Goal: Task Accomplishment & Management: Manage account settings

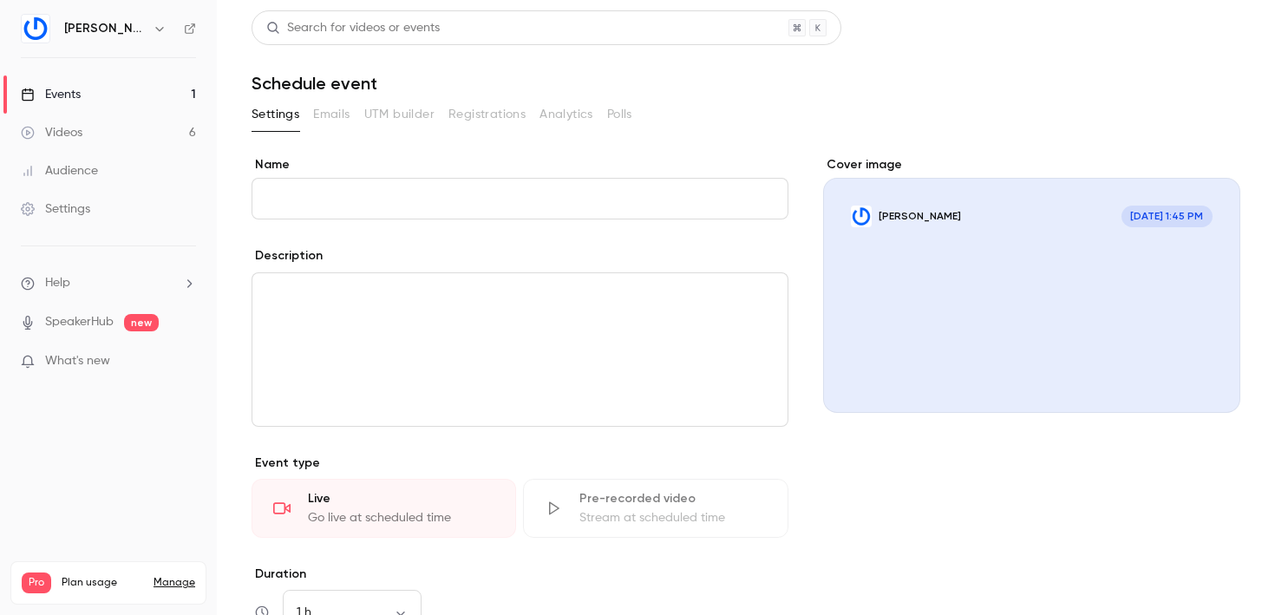
click at [113, 90] on link "Events 1" at bounding box center [108, 94] width 217 height 38
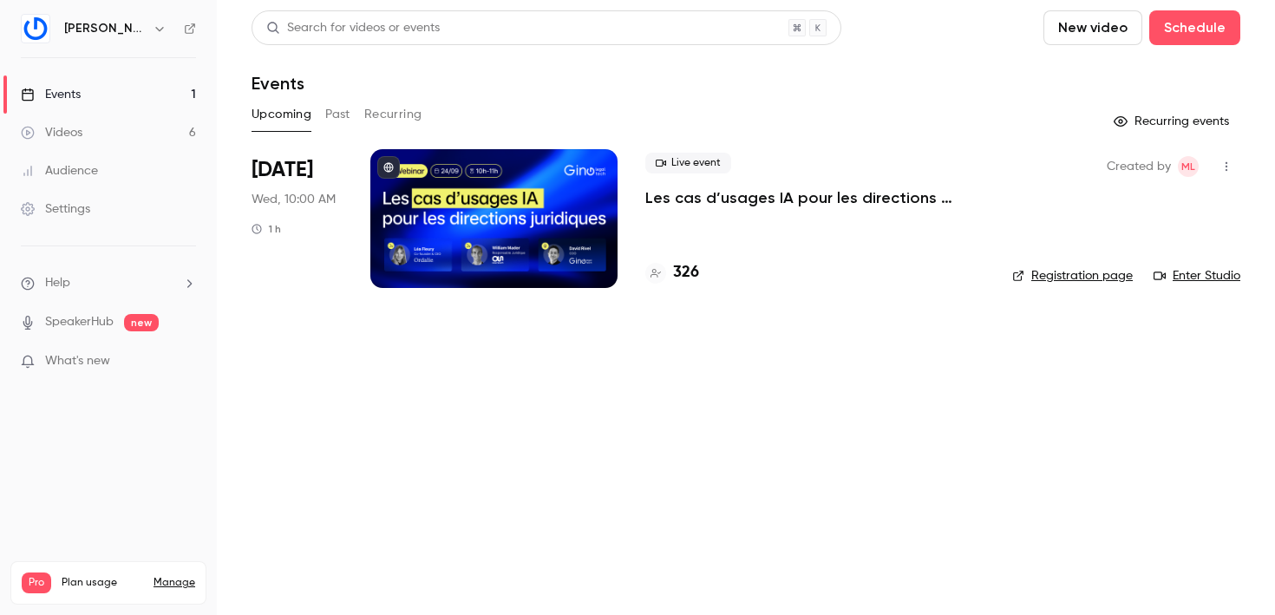
click at [118, 125] on link "Videos 6" at bounding box center [108, 133] width 217 height 38
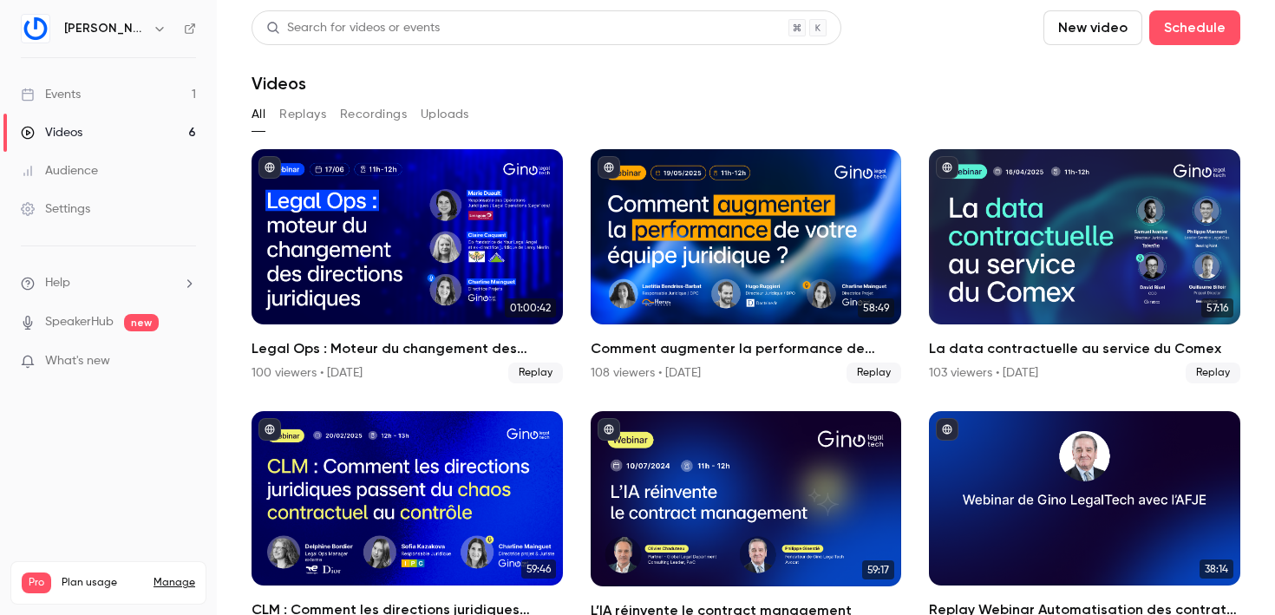
click at [160, 92] on link "Events 1" at bounding box center [108, 94] width 217 height 38
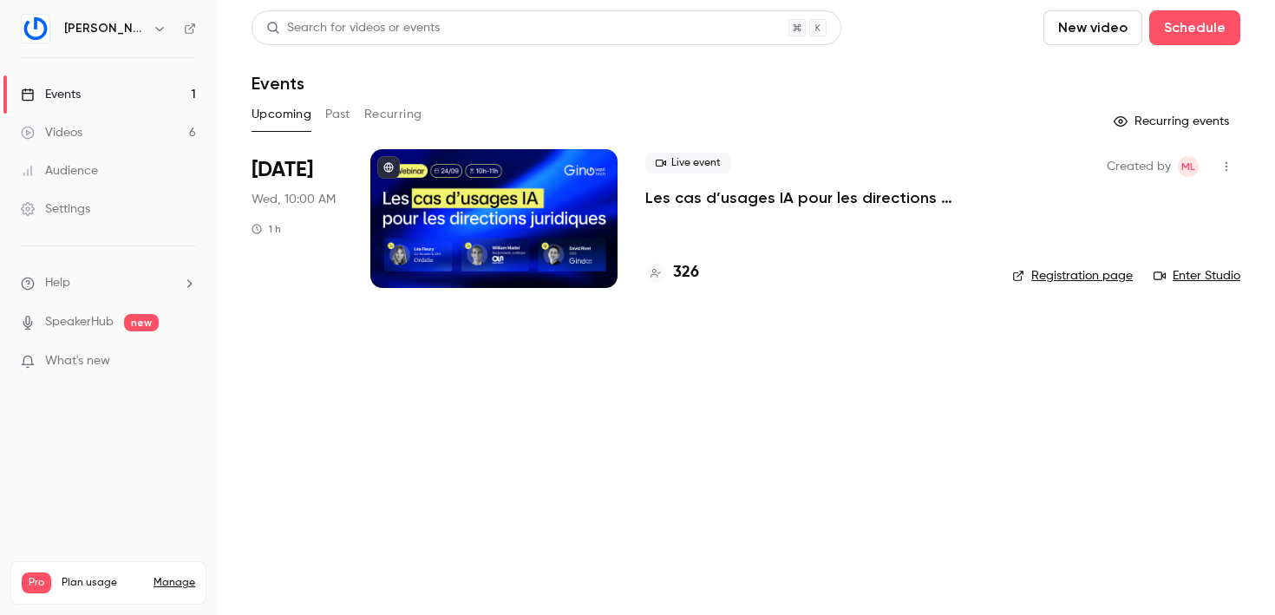
click at [508, 264] on div at bounding box center [493, 218] width 247 height 139
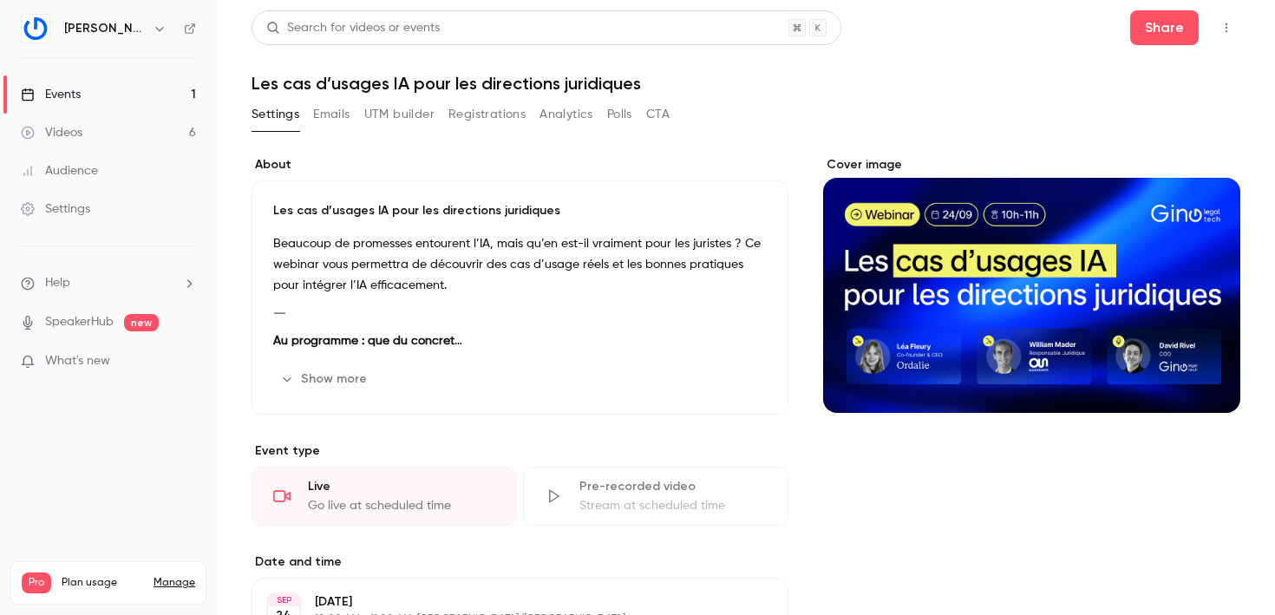
click at [469, 111] on button "Registrations" at bounding box center [487, 115] width 77 height 28
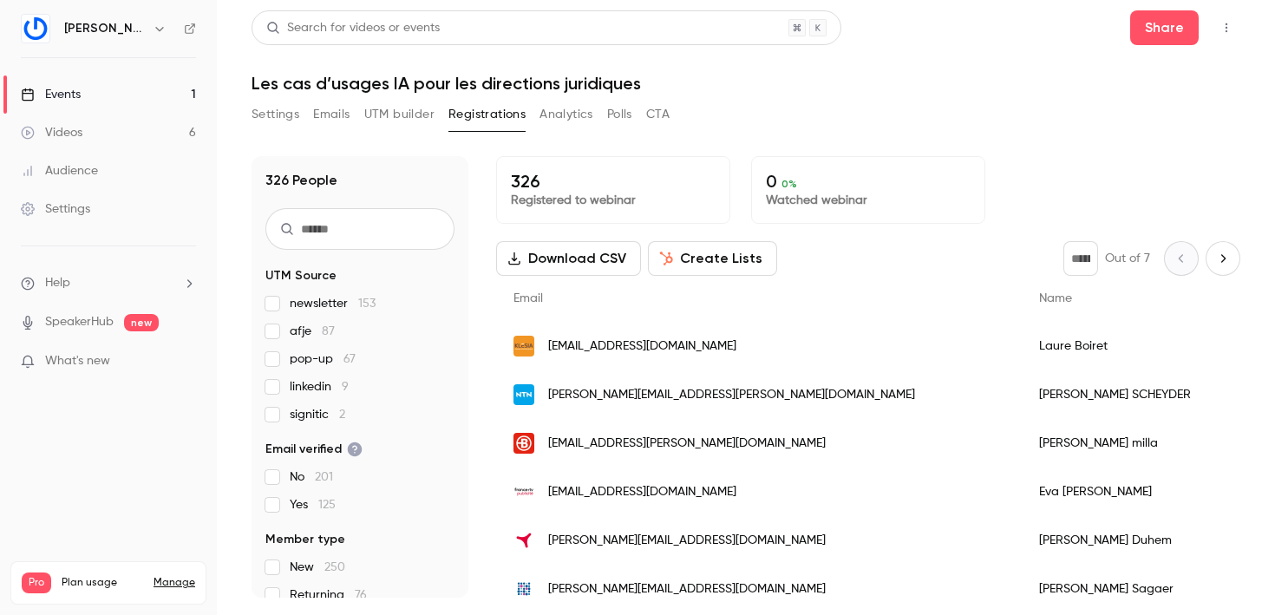
click at [347, 119] on button "Emails" at bounding box center [331, 115] width 36 height 28
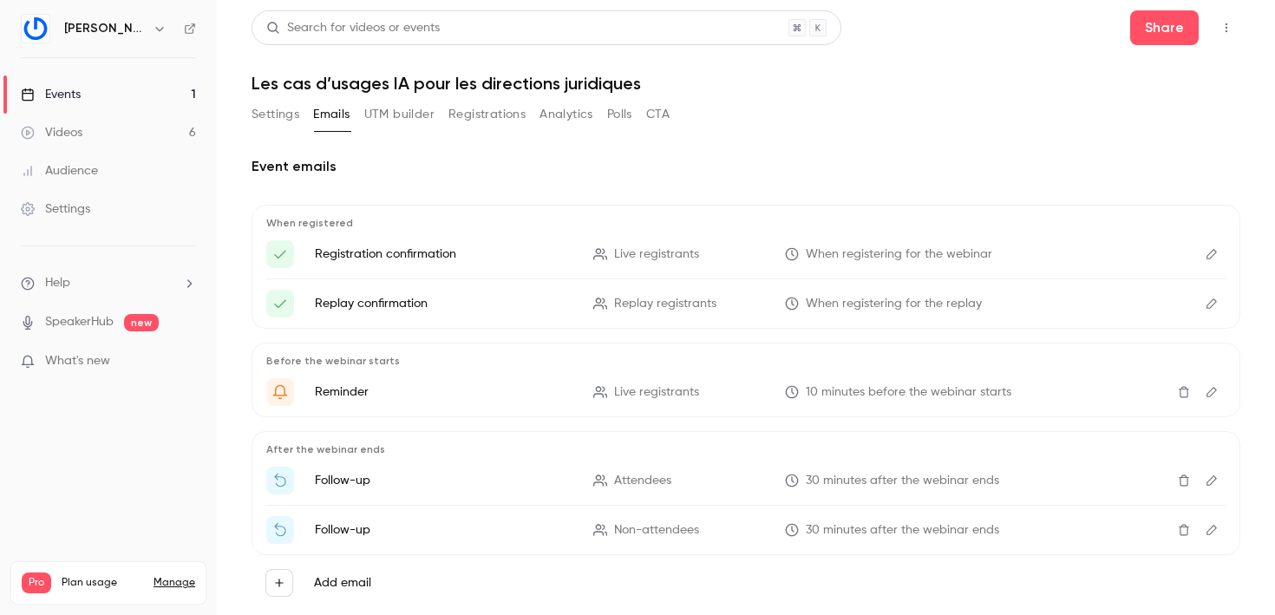
scroll to position [41, 0]
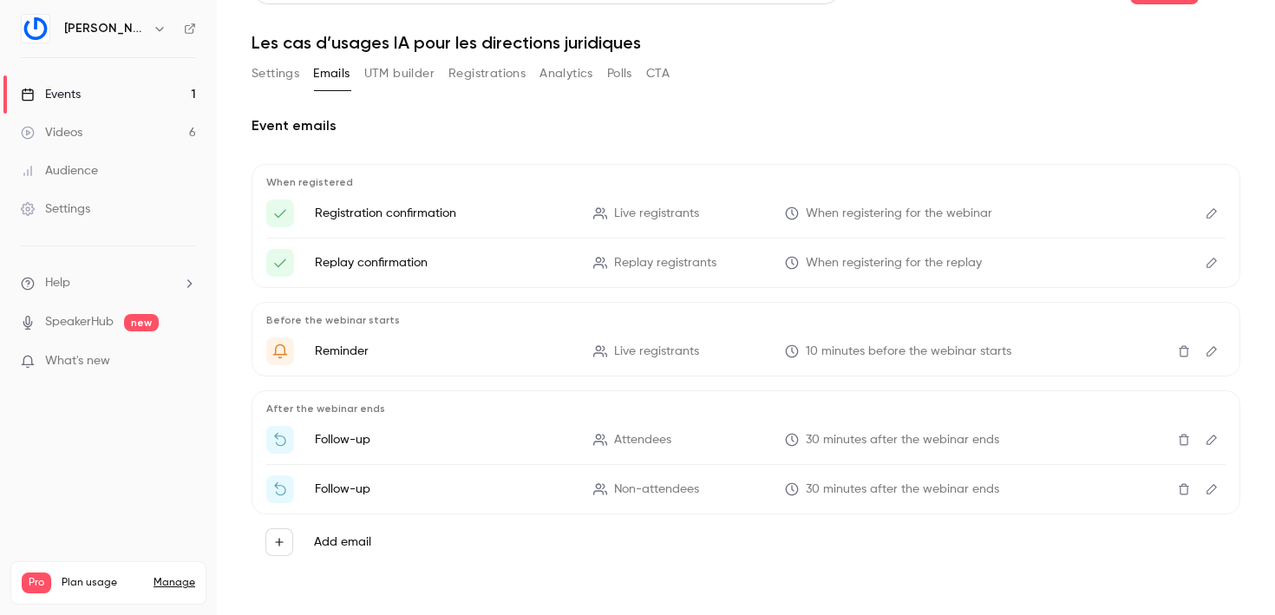
click at [1212, 348] on icon "Edit" at bounding box center [1212, 351] width 10 height 10
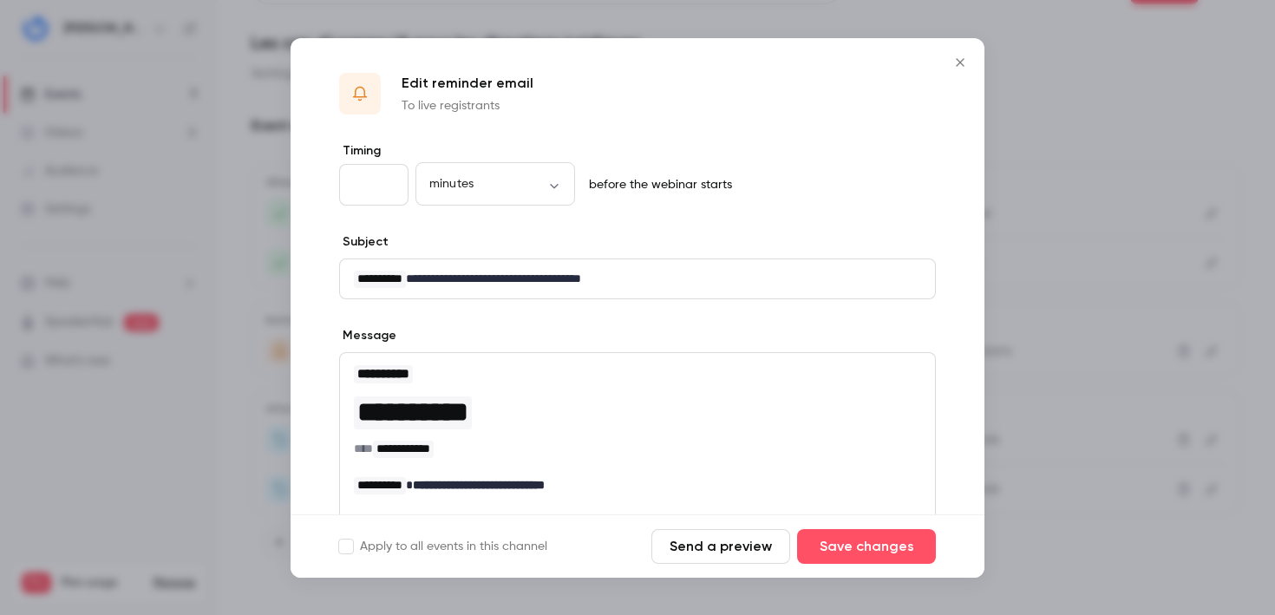
click at [960, 61] on icon "Close" at bounding box center [960, 63] width 21 height 14
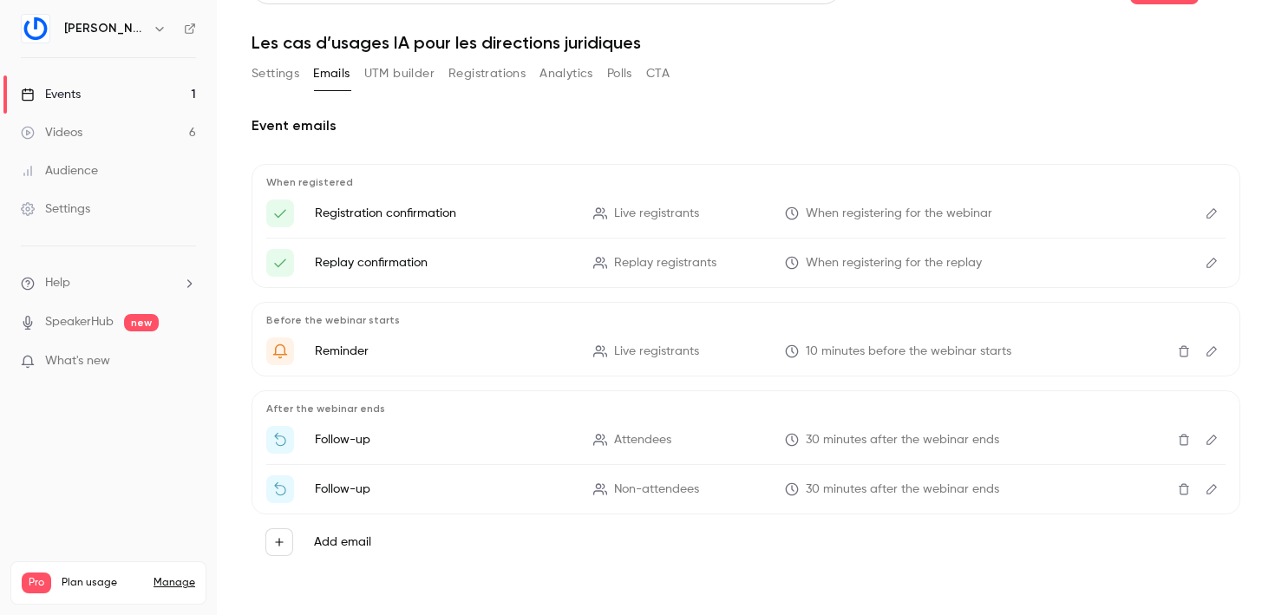
click at [667, 295] on div "When registered Registration confirmation Live registrants When registering for…" at bounding box center [746, 367] width 989 height 406
click at [132, 140] on link "Videos 6" at bounding box center [108, 133] width 217 height 38
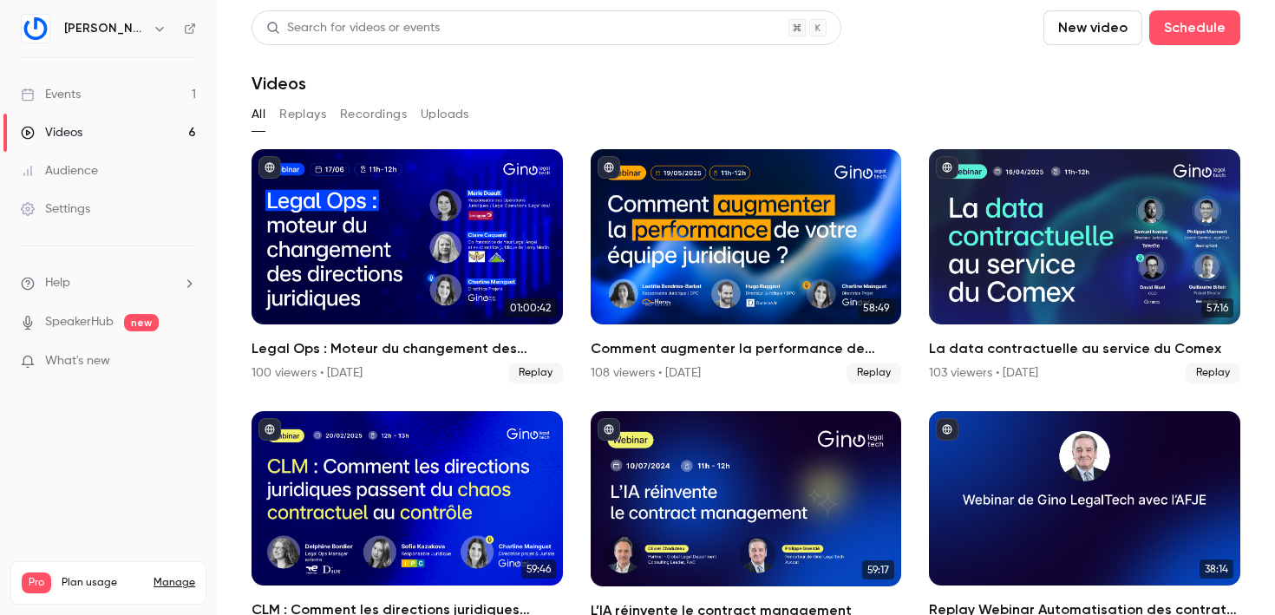
click at [128, 95] on link "Events 1" at bounding box center [108, 94] width 217 height 38
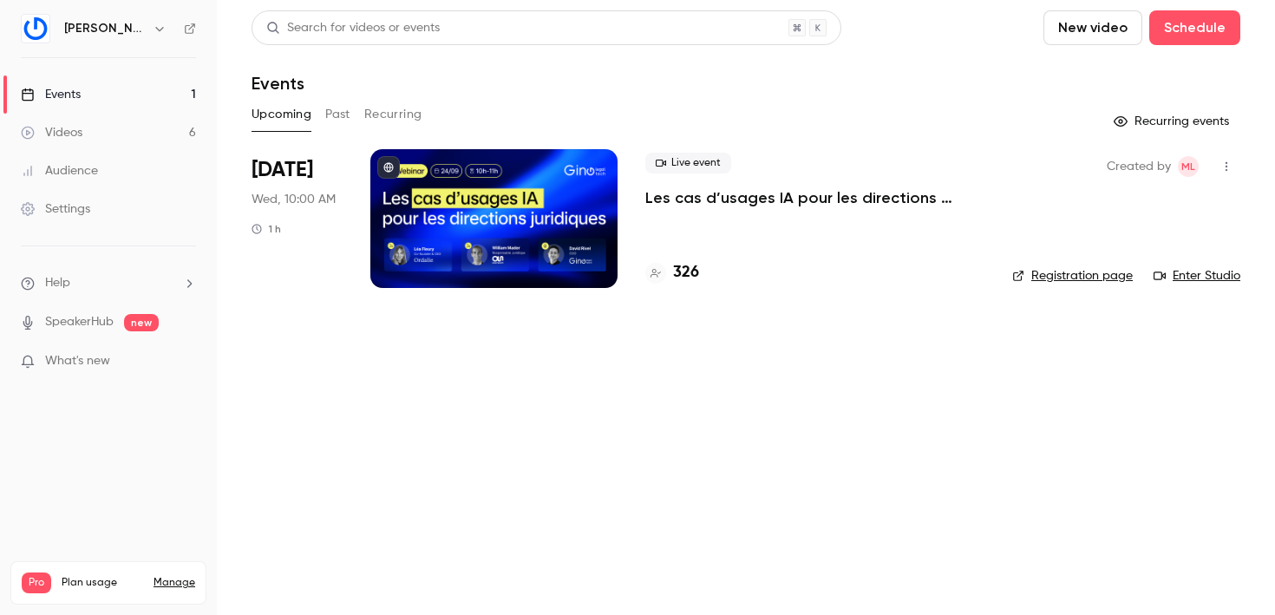
click at [499, 217] on div at bounding box center [493, 218] width 247 height 139
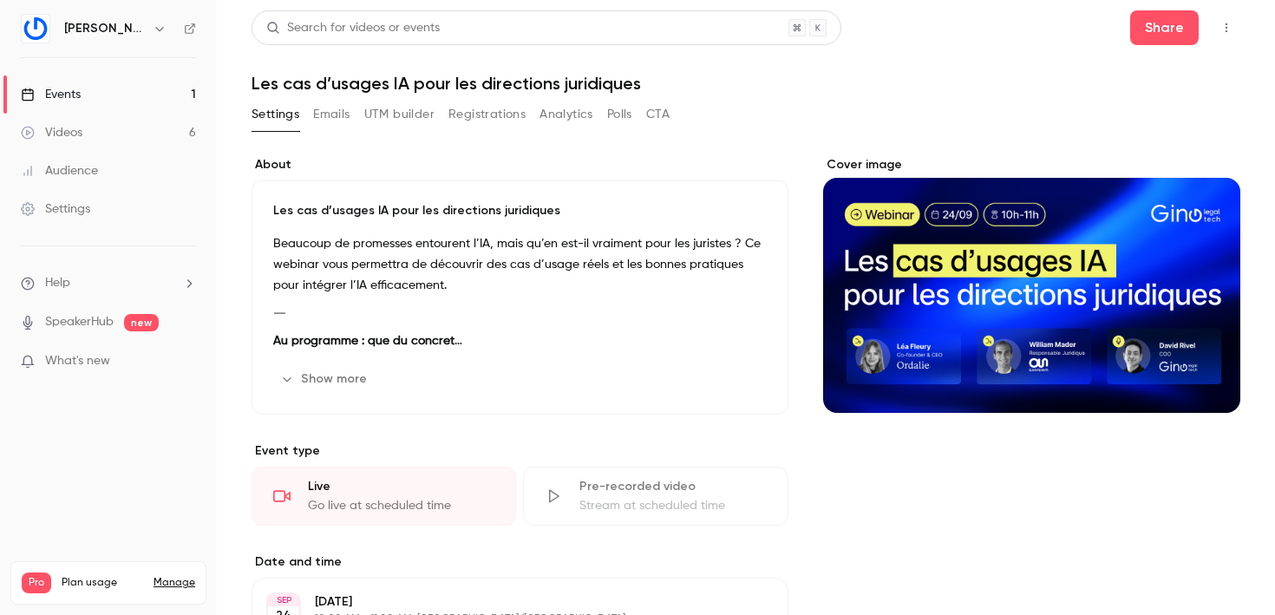
click at [489, 108] on button "Registrations" at bounding box center [487, 115] width 77 height 28
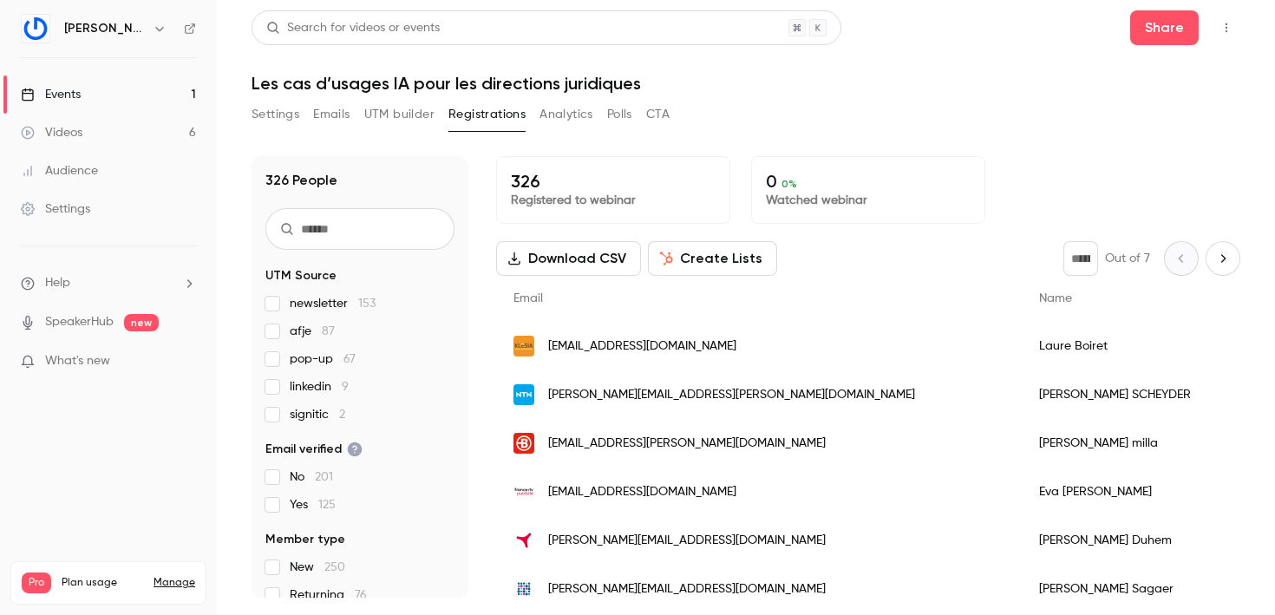
click at [333, 118] on button "Emails" at bounding box center [331, 115] width 36 height 28
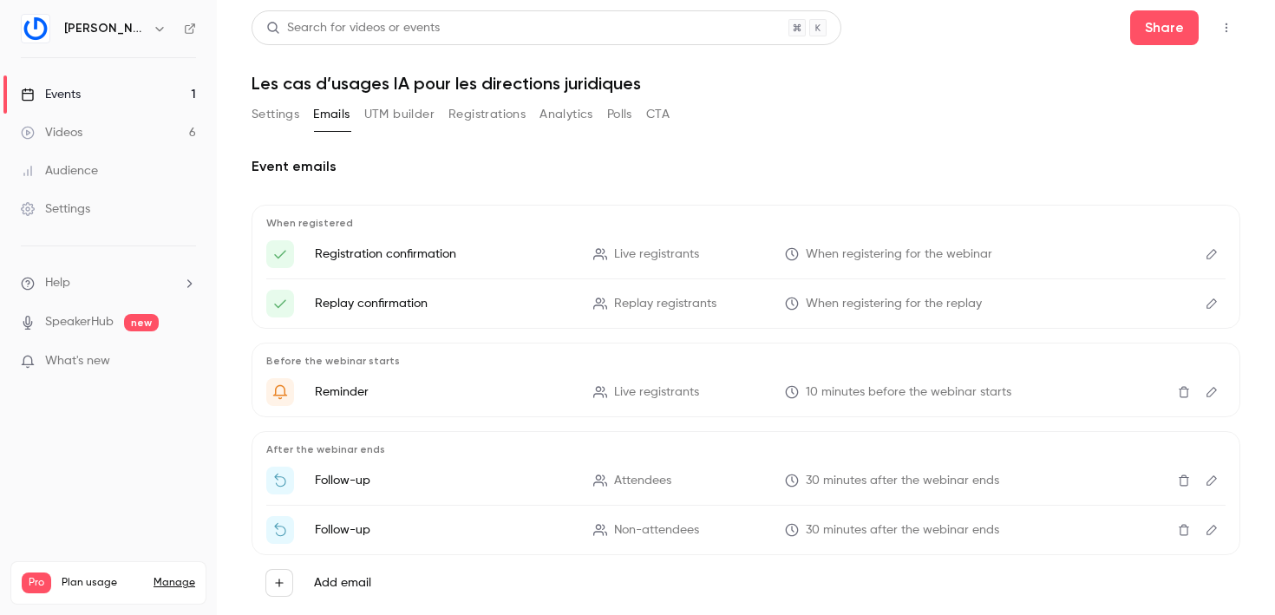
scroll to position [41, 0]
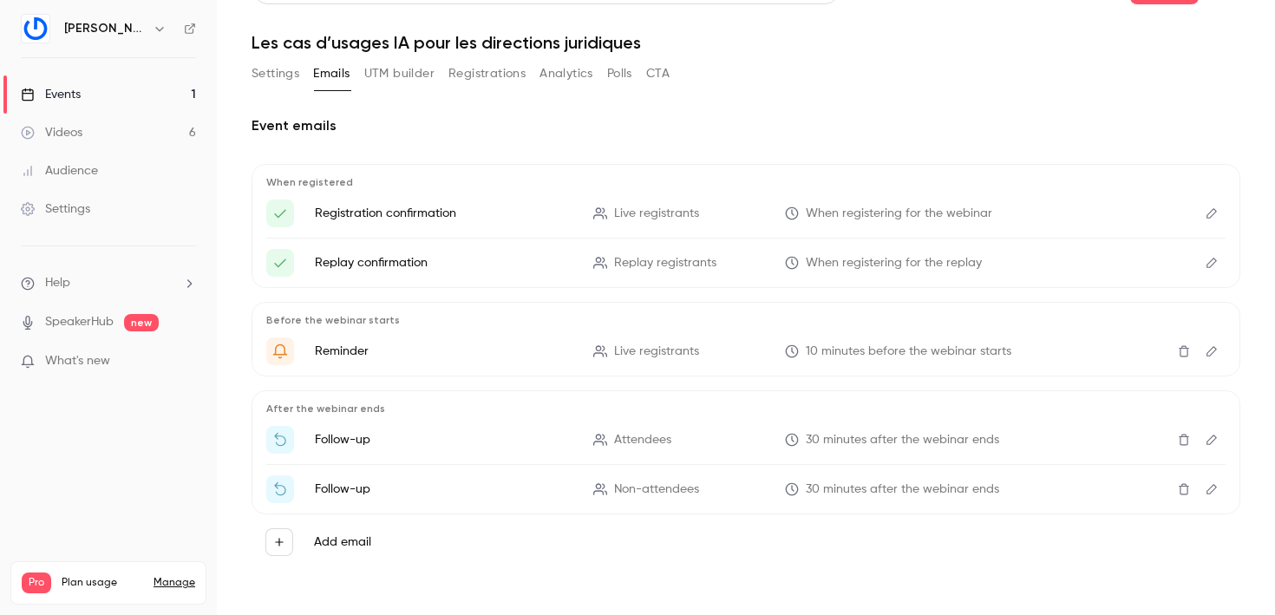
click at [114, 87] on link "Events 1" at bounding box center [108, 94] width 217 height 38
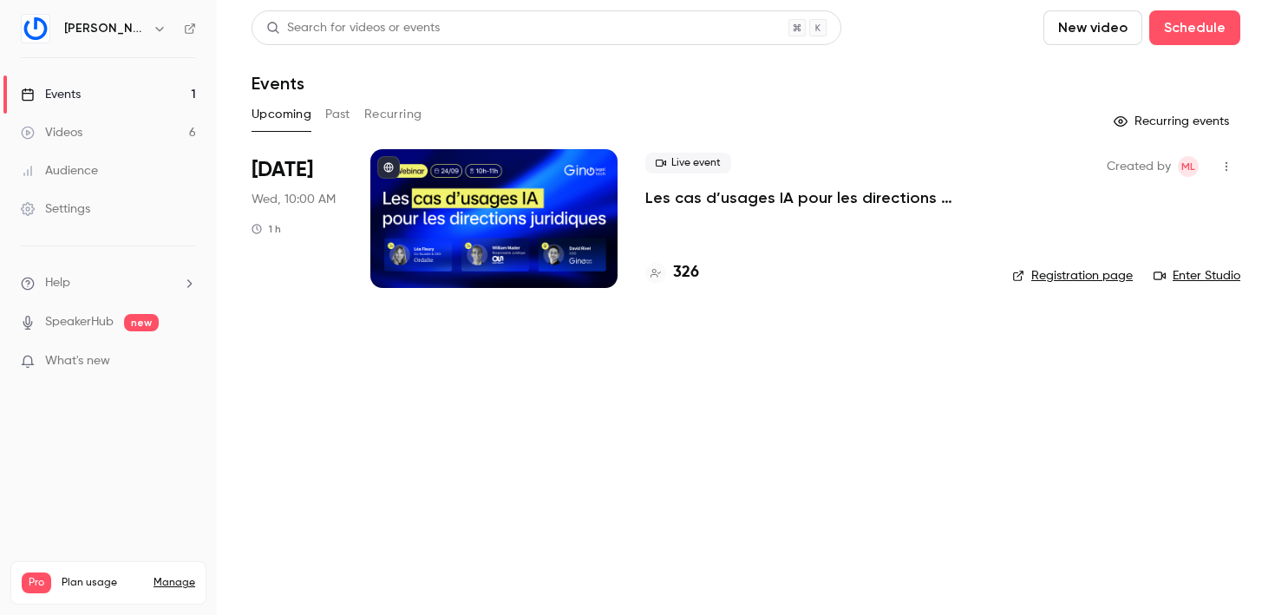
click at [514, 219] on div at bounding box center [493, 218] width 247 height 139
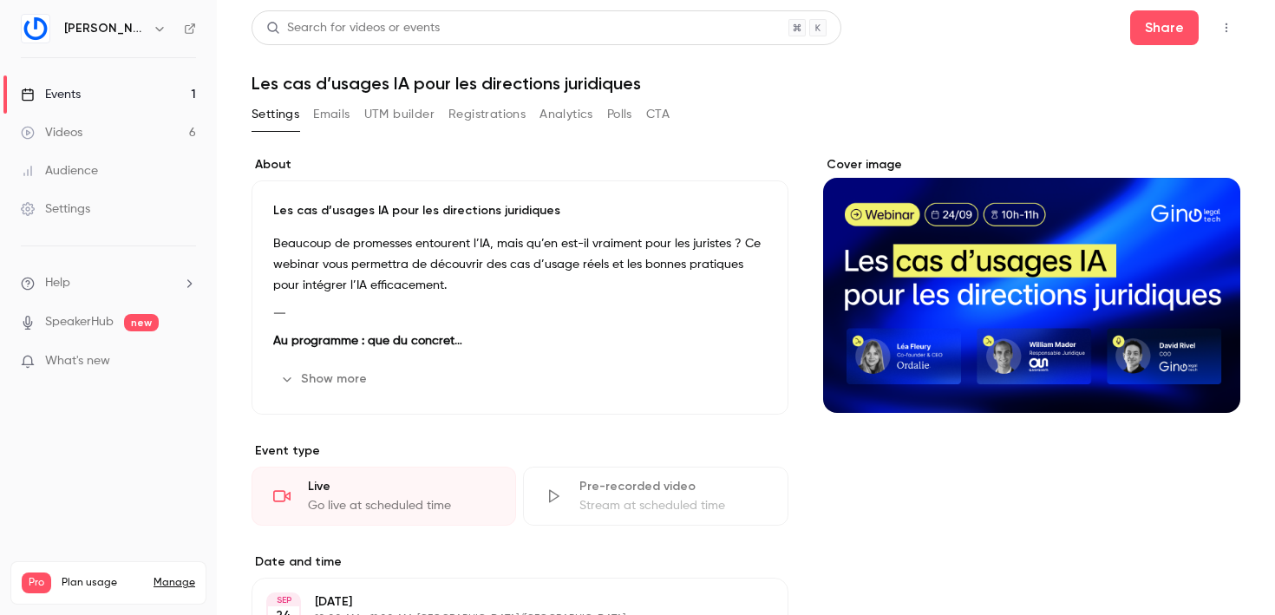
click at [479, 118] on button "Registrations" at bounding box center [487, 115] width 77 height 28
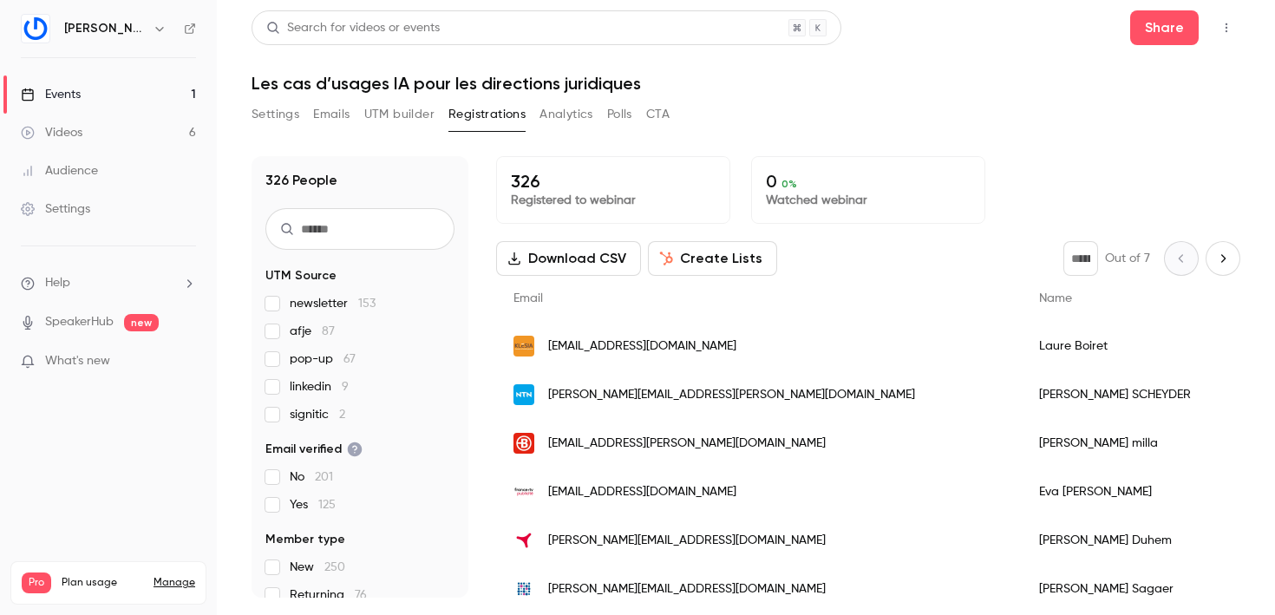
click at [1126, 148] on div "326 People UTM Source newsletter 153 afje 87 pop-up 67 linkedin 9 signitic 2 Em…" at bounding box center [746, 366] width 989 height 462
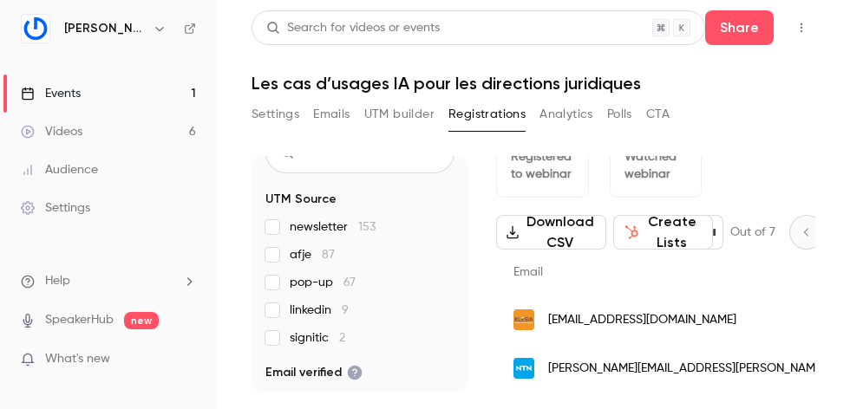
scroll to position [99, 0]
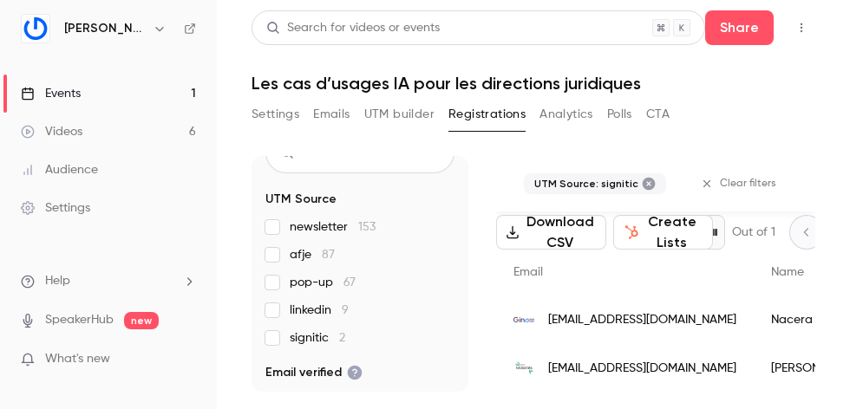
click at [624, 369] on span "[EMAIL_ADDRESS][DOMAIN_NAME]" at bounding box center [642, 369] width 188 height 18
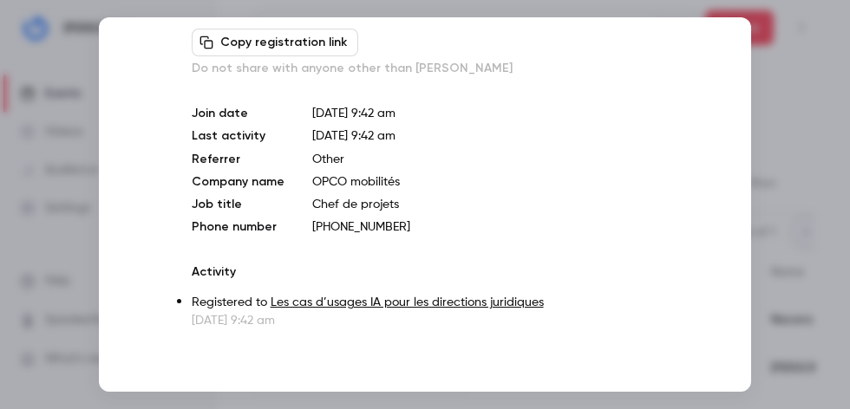
scroll to position [96, 0]
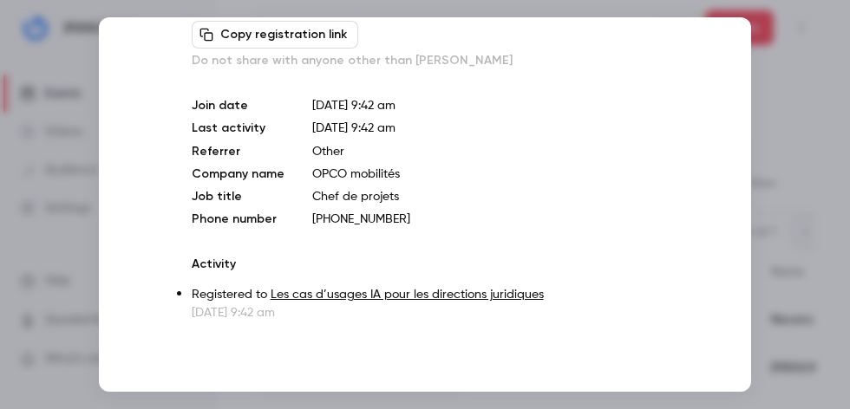
click at [809, 48] on div at bounding box center [425, 204] width 850 height 409
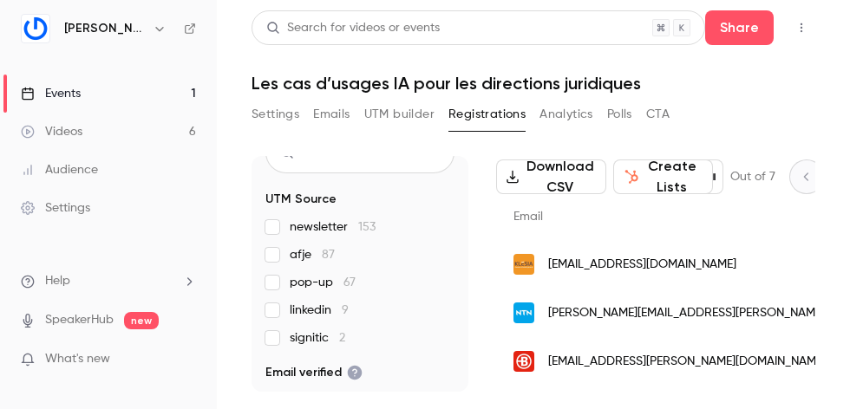
scroll to position [43, 0]
